Goal: Transaction & Acquisition: Purchase product/service

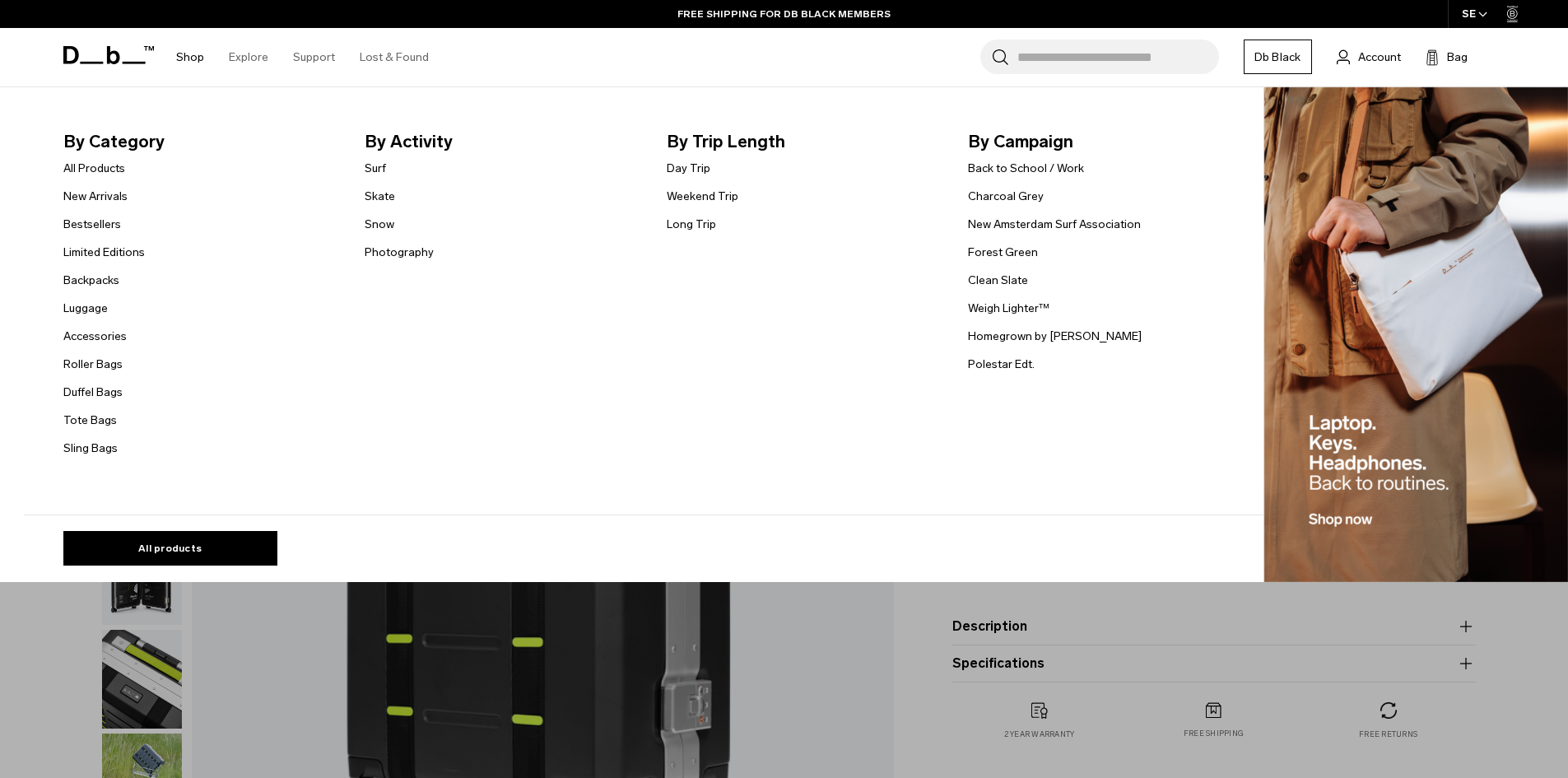
click at [195, 59] on link "Shop" at bounding box center [190, 57] width 28 height 58
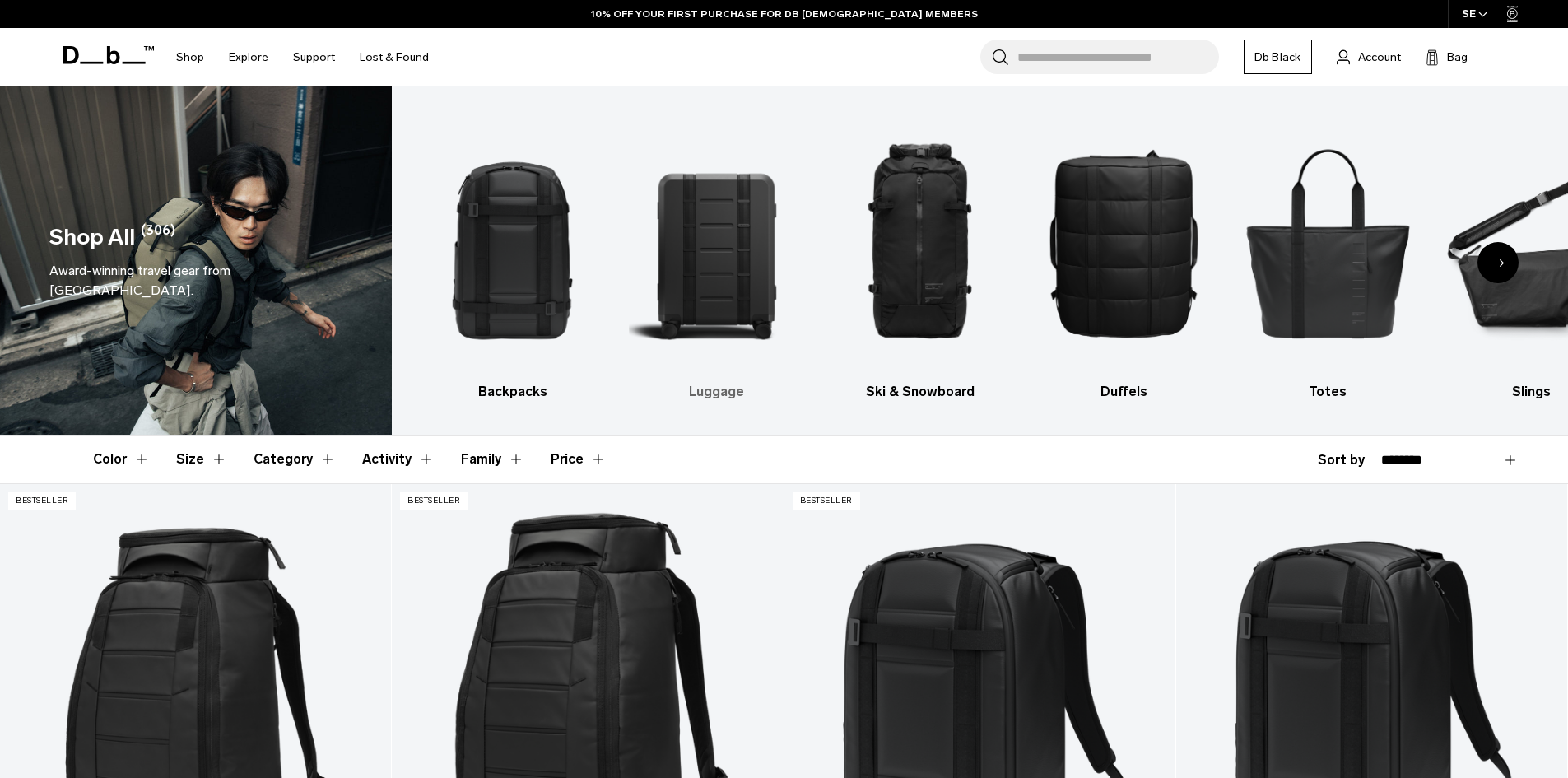
click at [701, 269] on img "2 / 10" at bounding box center [716, 242] width 175 height 263
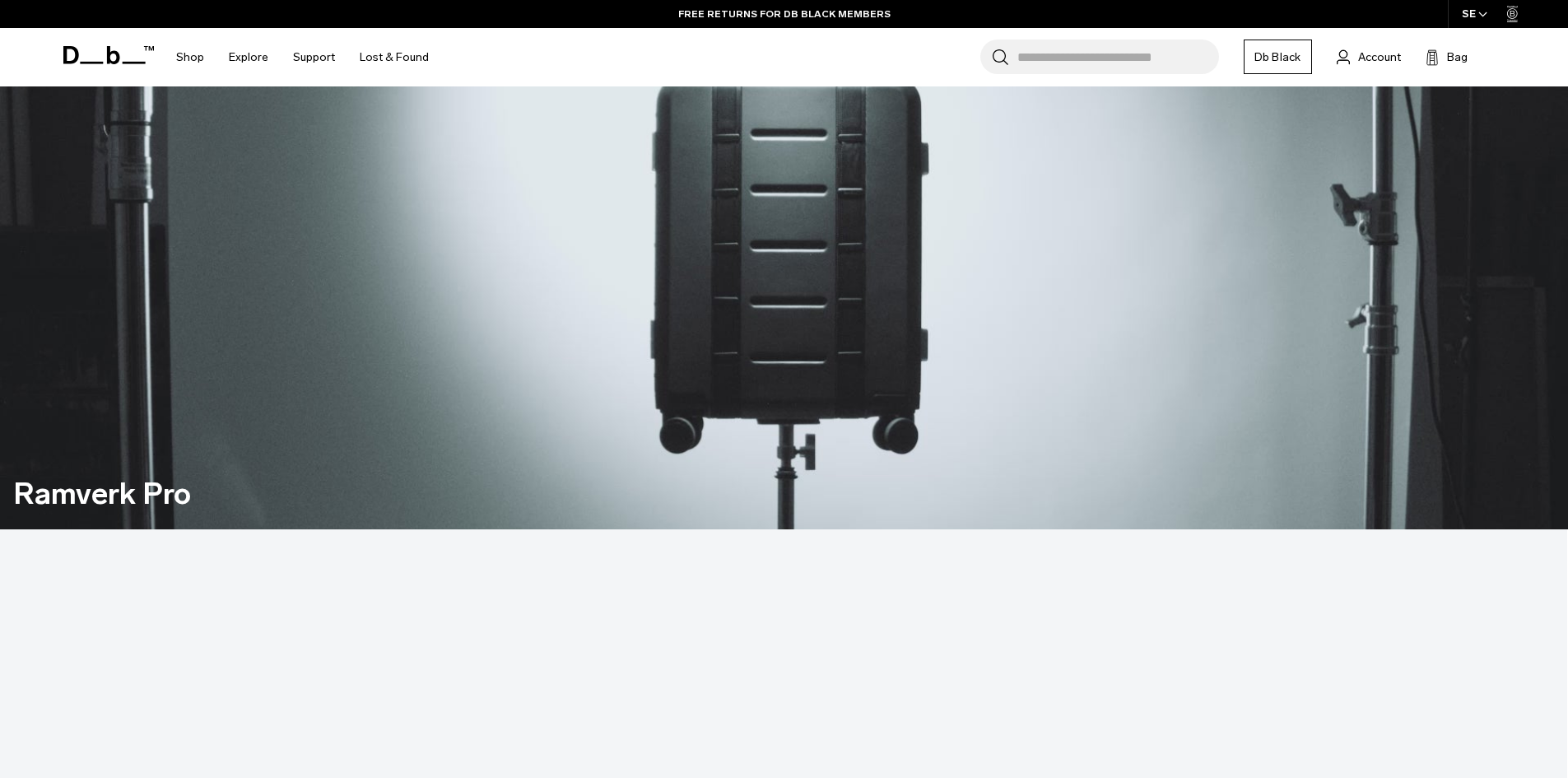
scroll to position [1634, 0]
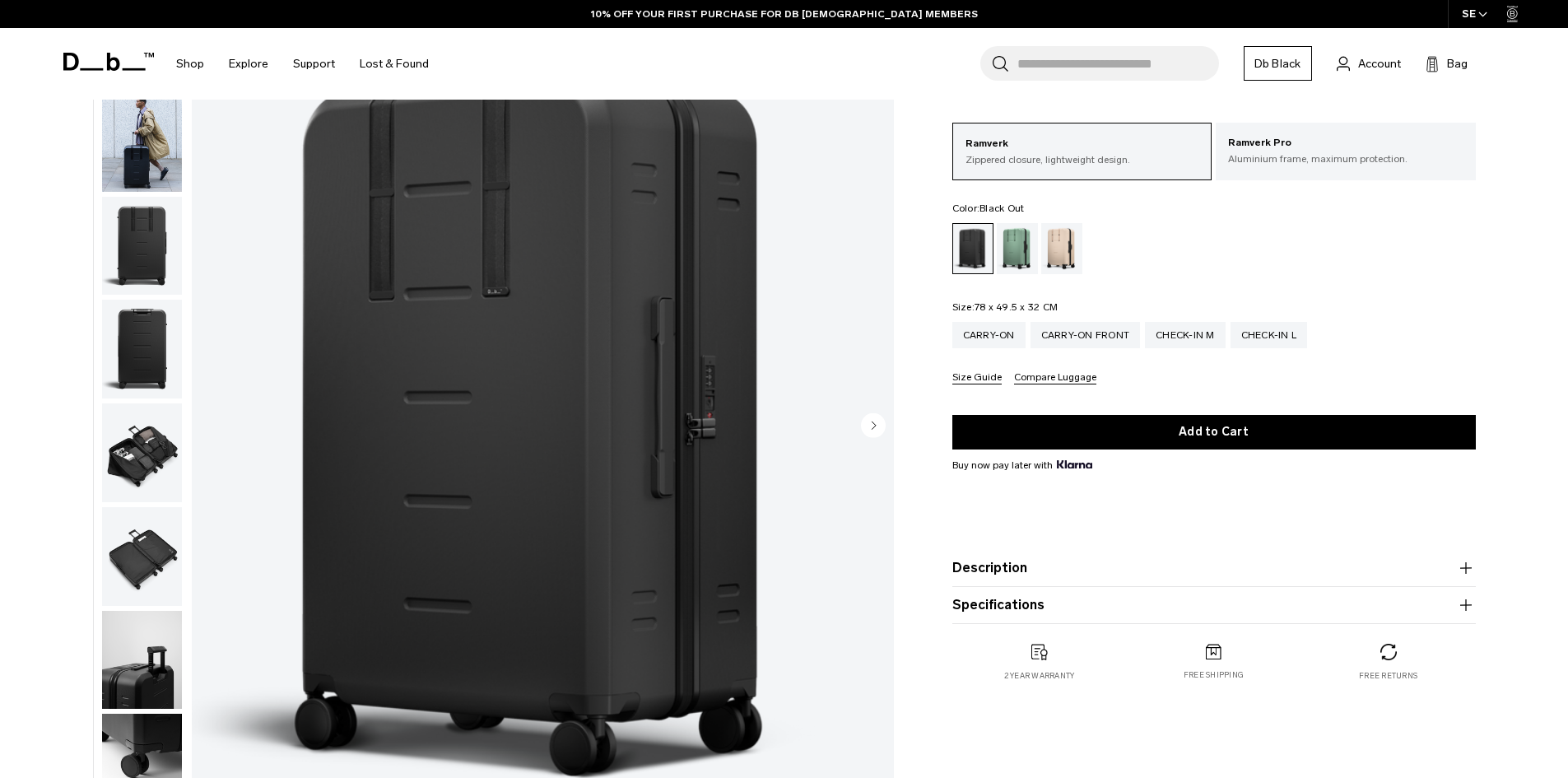
scroll to position [128, 0]
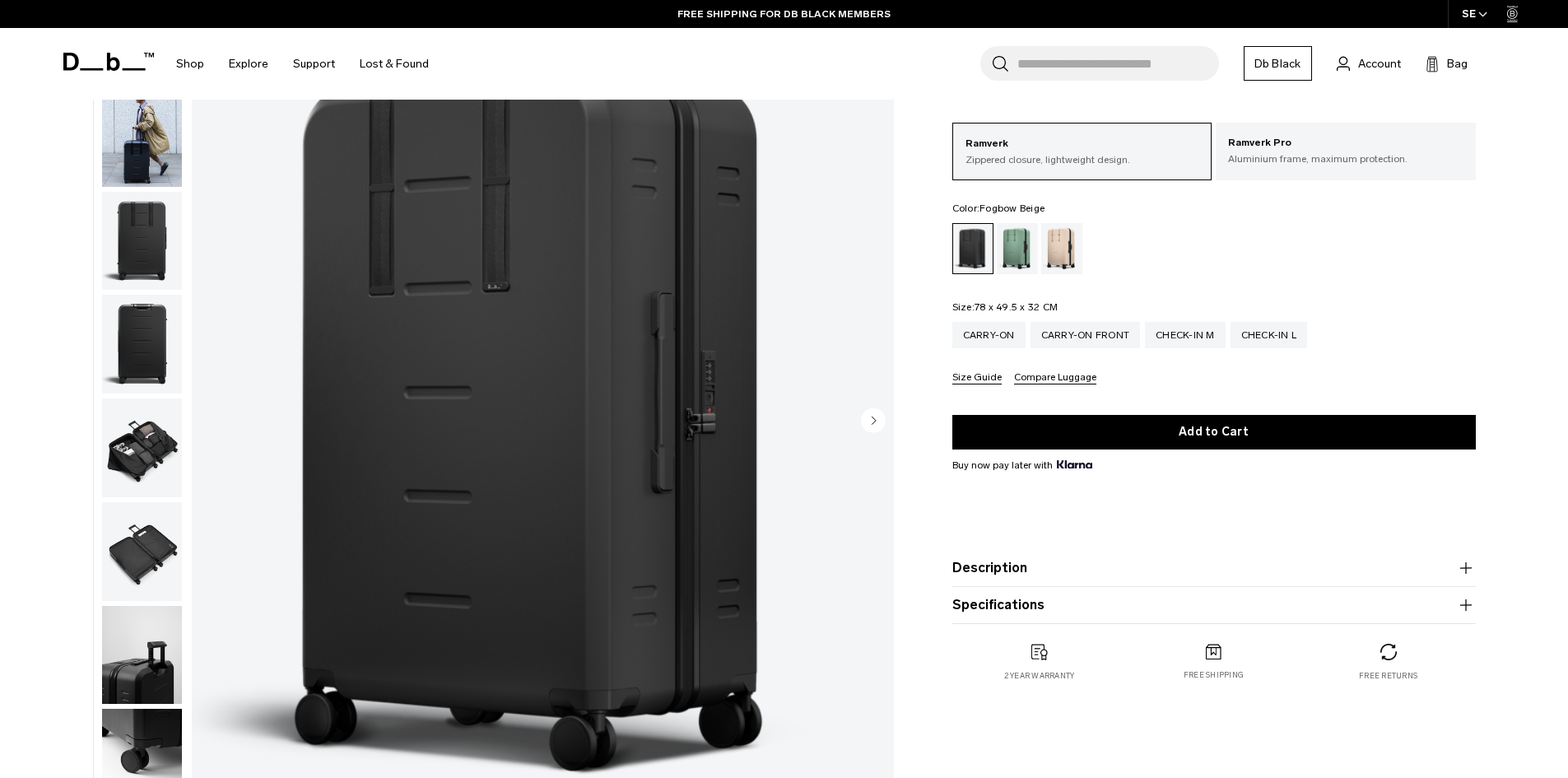
click at [1060, 239] on div "Fogbow Beige" at bounding box center [1061, 248] width 42 height 51
